Goal: Answer question/provide support: Answer question/provide support

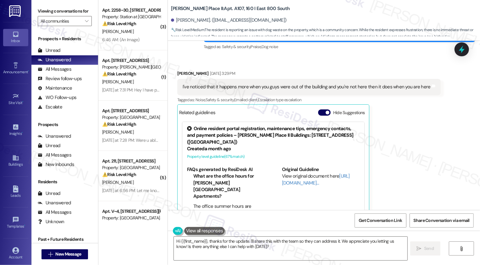
scroll to position [439, 0]
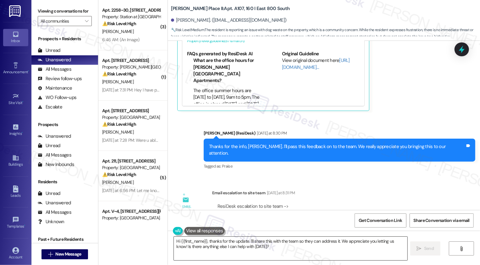
click at [220, 244] on textarea "Hi {{first_name}}, thanks for the update. I'll share this with the team so they…" at bounding box center [290, 249] width 233 height 24
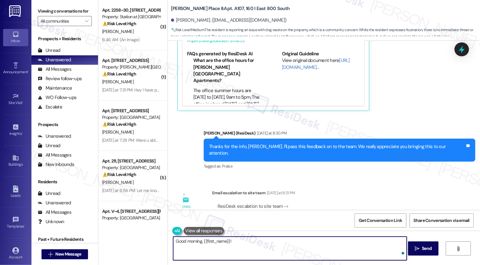
paste textarea "[URL][DOMAIN_NAME]"
paste textarea "will make sure it is picked up, but if she sees who the resident is that isn't …"
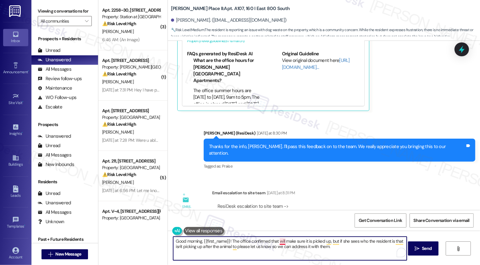
click at [277, 241] on textarea "Good morning, {{first_name}}! The office confirmed that will make sure it is pi…" at bounding box center [289, 249] width 233 height 24
click at [318, 241] on textarea "Good morning, {{first_name}}! The office confirmed that they will make sure it …" at bounding box center [289, 249] width 233 height 24
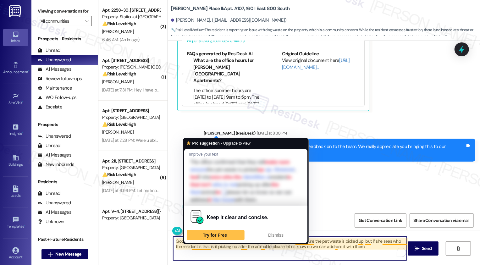
click at [190, 247] on textarea "Good morning, {{first_name}}! The office confirmed that they will make sure the…" at bounding box center [289, 249] width 233 height 24
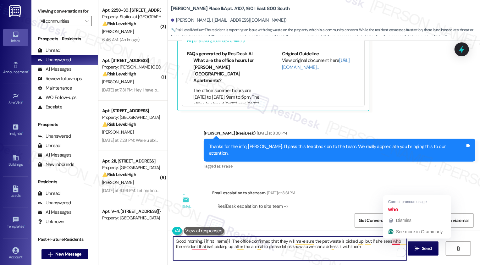
click at [390, 242] on textarea "Good morning, {{first_name}}! The office confirmed that they will make sure the…" at bounding box center [289, 249] width 233 height 24
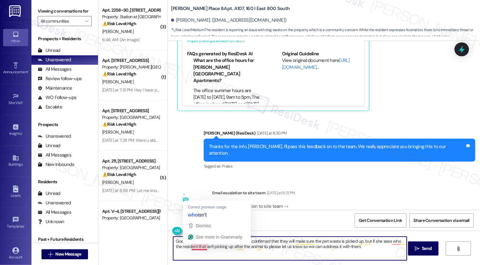
click at [193, 248] on textarea "Good morning, {{first_name}}! The office confirmed that they will make sure the…" at bounding box center [289, 249] width 233 height 24
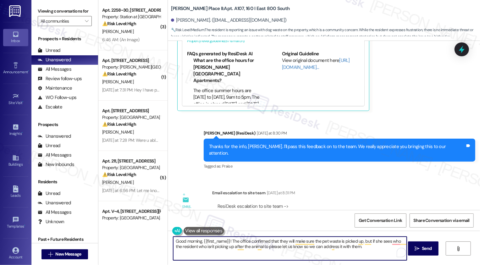
click at [392, 240] on textarea "Good morning, {{first_name}}! The office confirmed that they will make sure the…" at bounding box center [289, 249] width 233 height 24
click at [253, 247] on textarea "Good morning, {{first_name}}! The office confirmed that they will make sure the…" at bounding box center [289, 249] width 233 height 24
click at [280, 247] on textarea "Good morning, {{first_name}}! The office confirmed that they will make sure the…" at bounding box center [289, 249] width 233 height 24
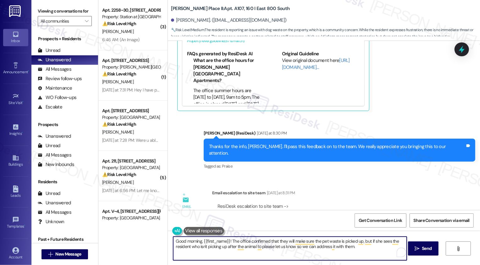
click at [273, 248] on textarea "Good morning, {{first_name}}! The office confirmed that they will make sure the…" at bounding box center [289, 249] width 233 height 24
click at [283, 248] on textarea "Good morning, {{first_name}}! The office confirmed that they will make sure the…" at bounding box center [289, 249] width 233 height 24
click at [353, 248] on textarea "Good morning, {{first_name}}! The office confirmed that they will make sure the…" at bounding box center [289, 249] width 233 height 24
click at [299, 247] on textarea "Good morning, {{first_name}}! The office confirmed that they will make sure the…" at bounding box center [289, 249] width 233 height 24
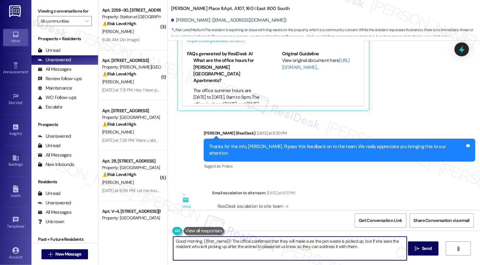
click at [366, 249] on textarea "Good morning, {{first_name}}! The office confirmed that they will make sure the…" at bounding box center [289, 249] width 233 height 24
click at [374, 241] on textarea "Good morning, {{first_name}}! The office confirmed that they will make sure the…" at bounding box center [289, 249] width 233 height 24
click at [224, 248] on textarea "Good morning, {{first_name}}! The office confirmed that they will make sure the…" at bounding box center [289, 249] width 233 height 24
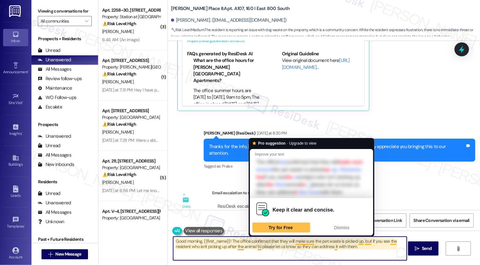
click at [255, 246] on textarea "Good morning, {{first_name}}! The office confirmed that they will make sure the…" at bounding box center [289, 249] width 233 height 24
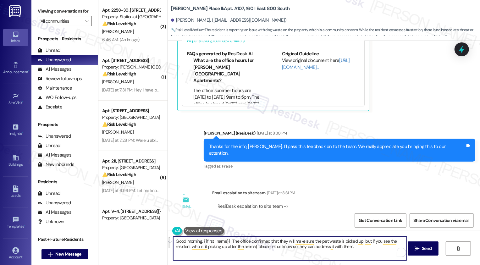
paste textarea "ey’ll make sure the pet waste is picked up. If you happen to see the resident w…"
click at [223, 249] on textarea "Good morning, {{first_name}}! The office confirmed they’ll make sure the pet wa…" at bounding box center [289, 249] width 233 height 24
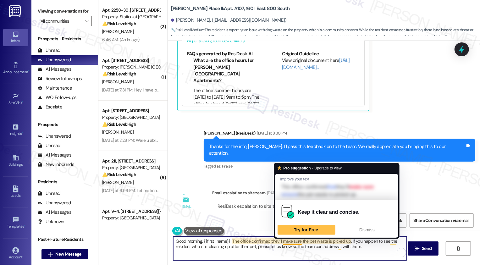
click at [361, 245] on textarea "Good morning, {{first_name}}! The office confirmed they’ll make sure the pet wa…" at bounding box center [289, 249] width 233 height 24
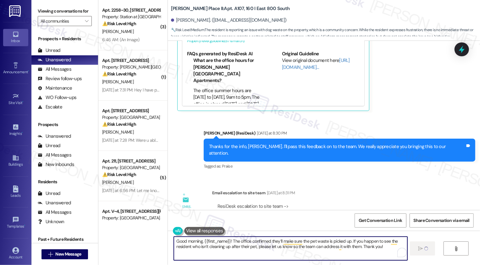
type textarea "Good morning, {{first_name}}! The office confirmed they’ll make sure the pet wa…"
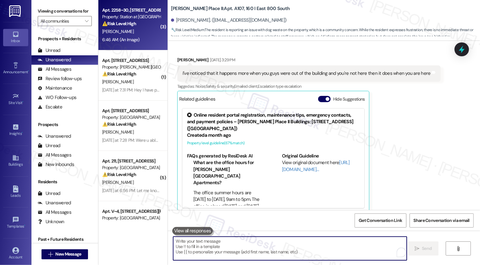
scroll to position [331, 0]
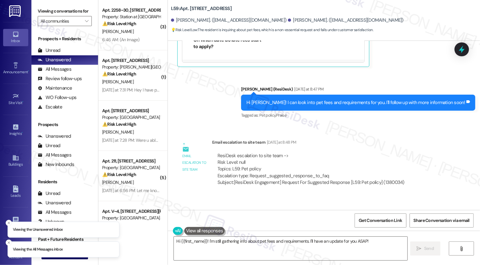
scroll to position [720, 0]
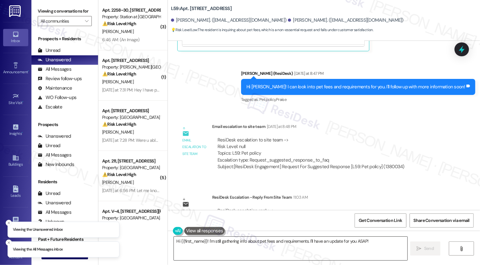
click at [246, 247] on textarea "Hi {{first_name}}! I'm still gathering info about pet fees and requirements. I'…" at bounding box center [290, 249] width 233 height 24
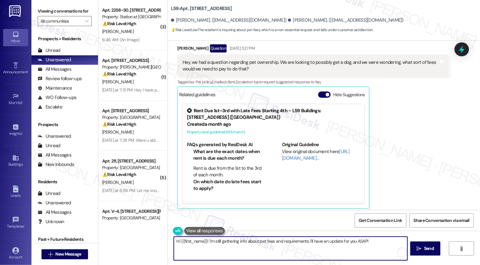
scroll to position [492, 0]
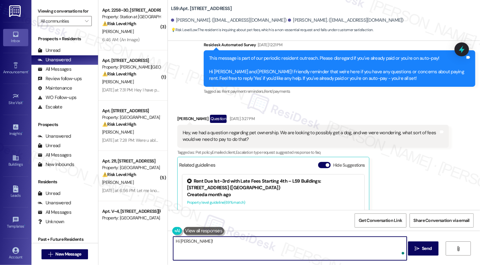
paste textarea "2 pets are allowed in the unit and there is a move in charge of $600, half if r…"
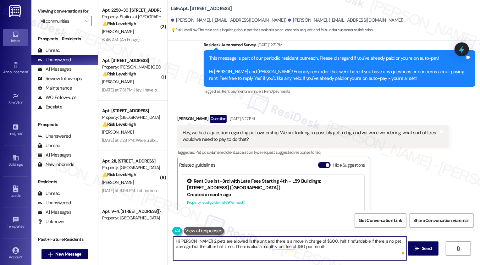
click at [190, 242] on textarea "Hi [PERSON_NAME]! 2 pets are allowed in the unit and there is a move in charge …" at bounding box center [289, 249] width 233 height 24
click at [189, 240] on textarea "Hi [PERSON_NAME]! 2 pets are allowed in the unit and there is a move in charge …" at bounding box center [289, 249] width 233 height 24
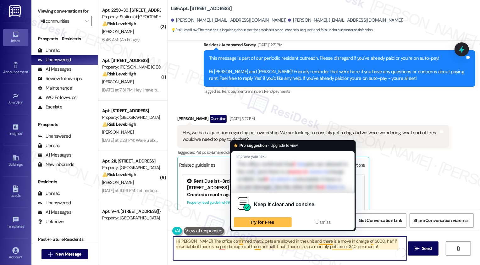
click at [284, 241] on textarea "Hi [PERSON_NAME]! The office confirmed that 2 pets are allowed in the unit and …" at bounding box center [289, 249] width 233 height 24
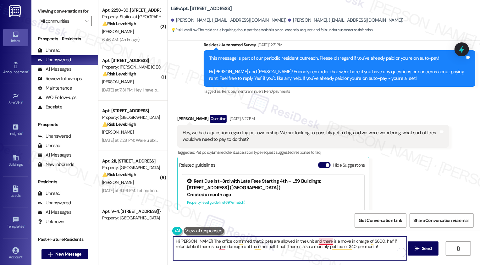
click at [320, 242] on textarea "Hi [PERSON_NAME]! The office confirmed that 2 pets are allowed in the unit and …" at bounding box center [289, 249] width 233 height 24
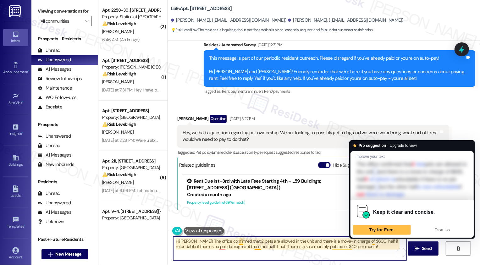
click at [369, 241] on textarea "Hi [PERSON_NAME]! The office confirmed that 2 pets are allowed in the unit and …" at bounding box center [289, 249] width 233 height 24
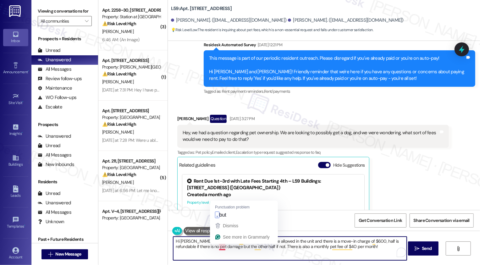
click at [219, 246] on textarea "Hi [PERSON_NAME]! The office confirmed that 2 pets are allowed in the unit and …" at bounding box center [289, 249] width 233 height 24
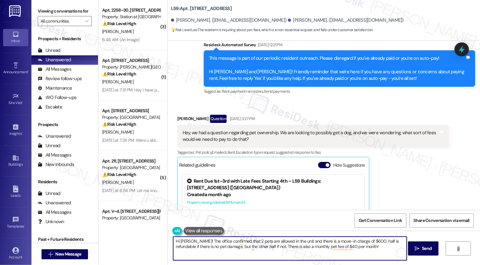
click at [250, 247] on textarea "Hi [PERSON_NAME]! The office confirmed that 2 pets are allowed in the unit and …" at bounding box center [289, 249] width 233 height 24
click at [302, 247] on textarea "Hi [PERSON_NAME]! The office confirmed that 2 pets are allowed in the unit and …" at bounding box center [289, 249] width 233 height 24
click at [351, 249] on textarea "Hi [PERSON_NAME]! The office confirmed that 2 pets are allowed in the unit and …" at bounding box center [289, 249] width 233 height 24
type textarea "Hi [PERSON_NAME]! The office confirmed that 2 pets are allowed in the unit and …"
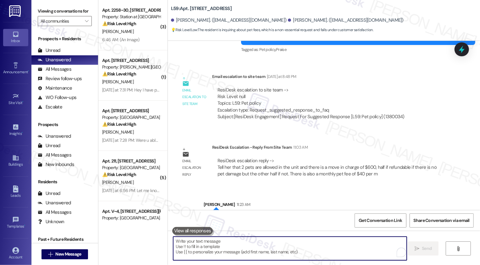
scroll to position [777, 0]
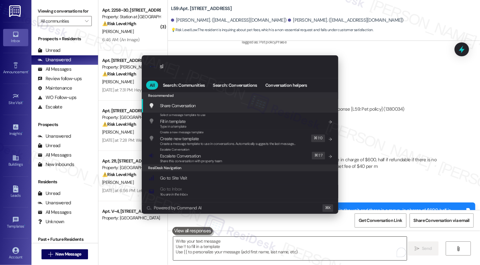
type input "sla"
